Goal: Task Accomplishment & Management: Manage account settings

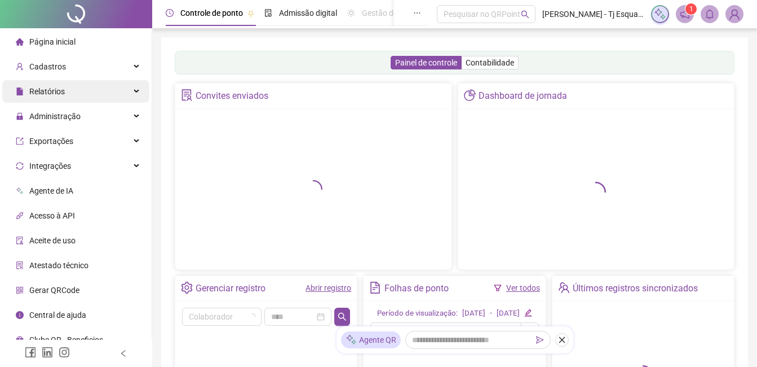
click at [58, 87] on span "Relatórios" at bounding box center [47, 91] width 36 height 9
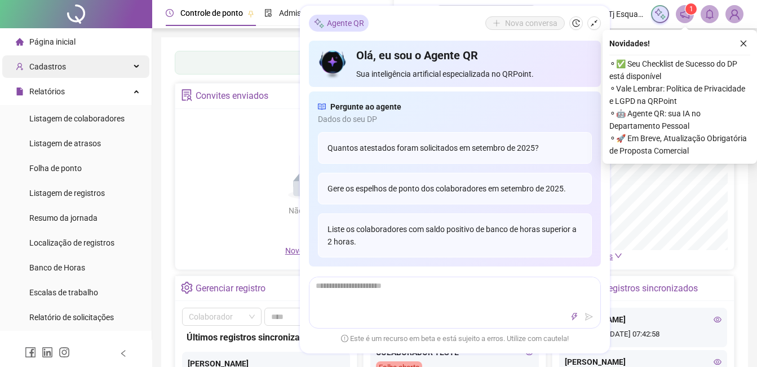
click at [78, 63] on div "Cadastros" at bounding box center [75, 66] width 147 height 23
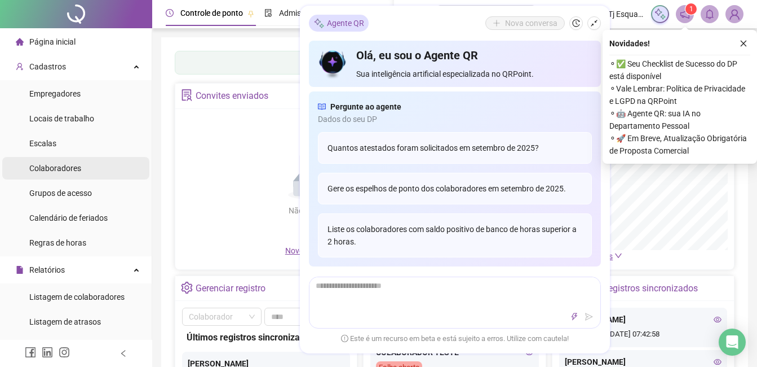
click at [61, 169] on span "Colaboradores" at bounding box center [55, 168] width 52 height 9
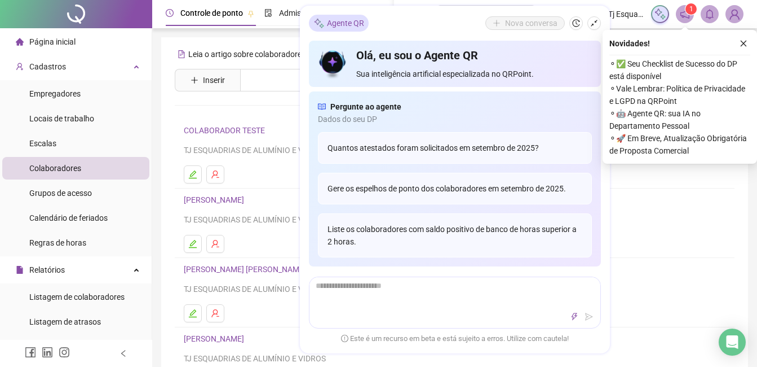
click at [593, 26] on icon "shrink" at bounding box center [594, 23] width 8 height 8
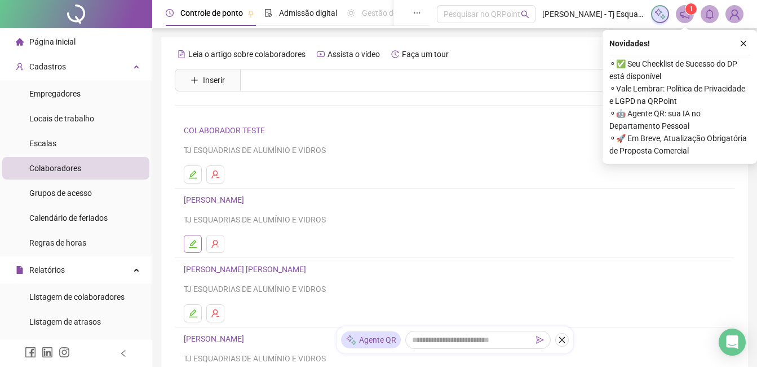
click at [191, 243] on icon "edit" at bounding box center [192, 243] width 9 height 9
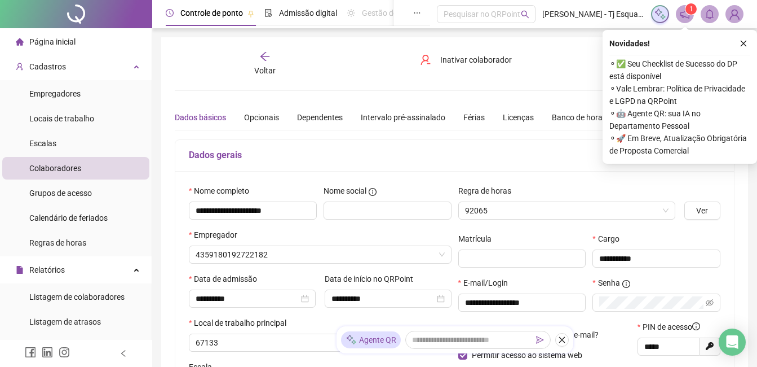
type input "**********"
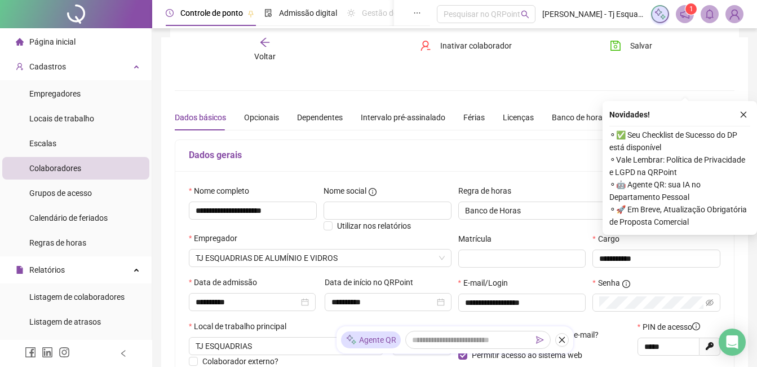
scroll to position [169, 0]
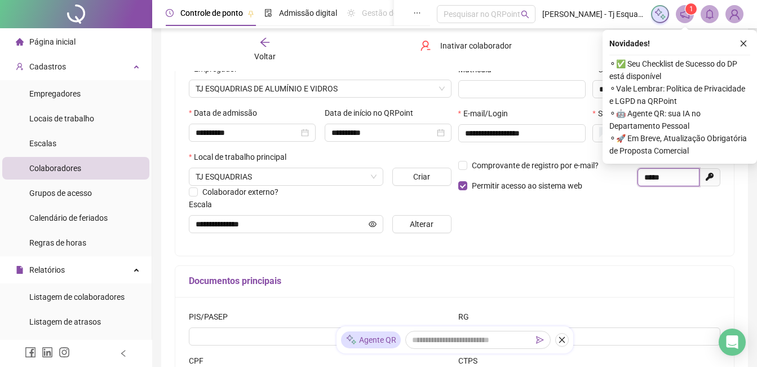
drag, startPoint x: 677, startPoint y: 179, endPoint x: 637, endPoint y: 176, distance: 40.2
click at [638, 176] on span "*****" at bounding box center [669, 177] width 62 height 18
drag, startPoint x: 676, startPoint y: 174, endPoint x: 631, endPoint y: 176, distance: 45.7
click at [631, 176] on div "Comprovante de registro por e-mail? Permitir acesso ao sistema web PIN de acess…" at bounding box center [590, 175] width 270 height 49
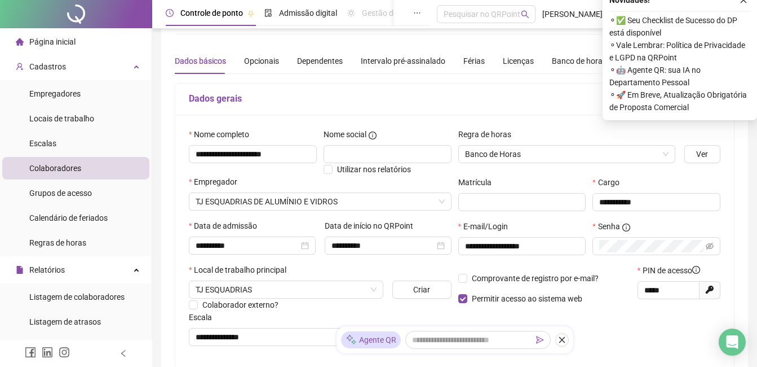
scroll to position [0, 0]
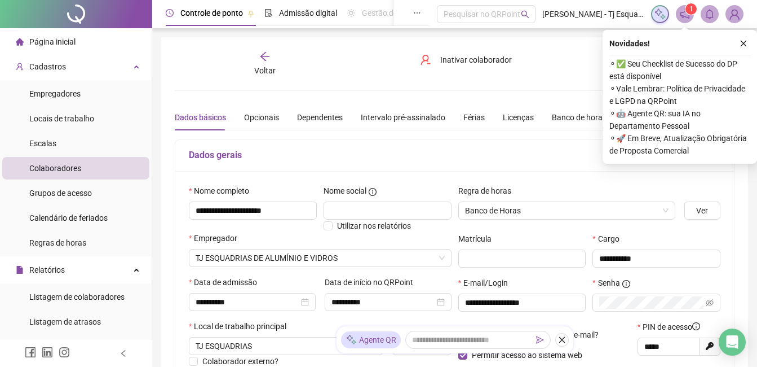
drag, startPoint x: 55, startPoint y: 42, endPoint x: 45, endPoint y: 41, distance: 10.2
click at [55, 42] on span "Página inicial" at bounding box center [52, 41] width 46 height 9
